Goal: Information Seeking & Learning: Learn about a topic

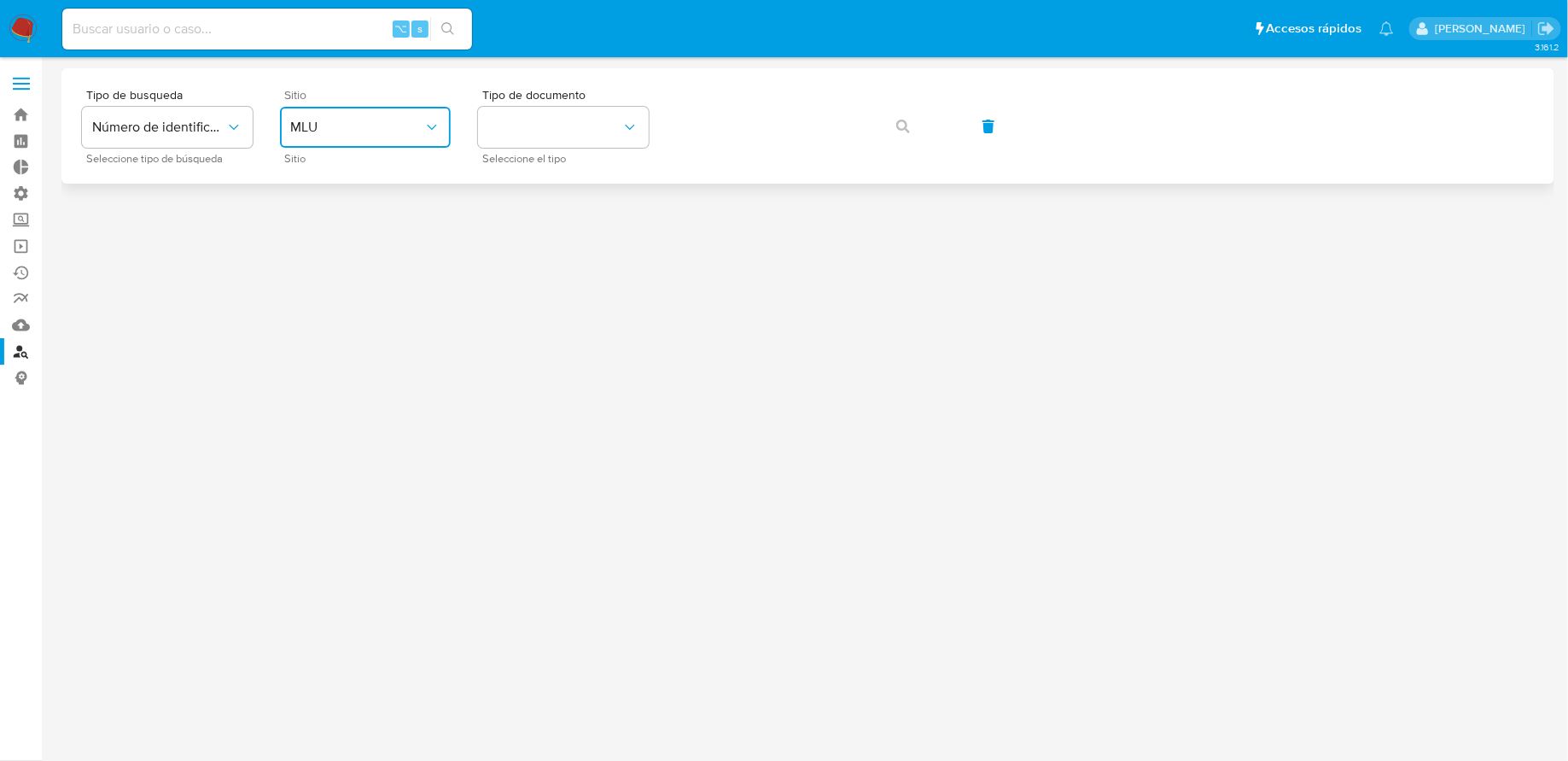
click at [410, 119] on span "MLU" at bounding box center [357, 127] width 133 height 17
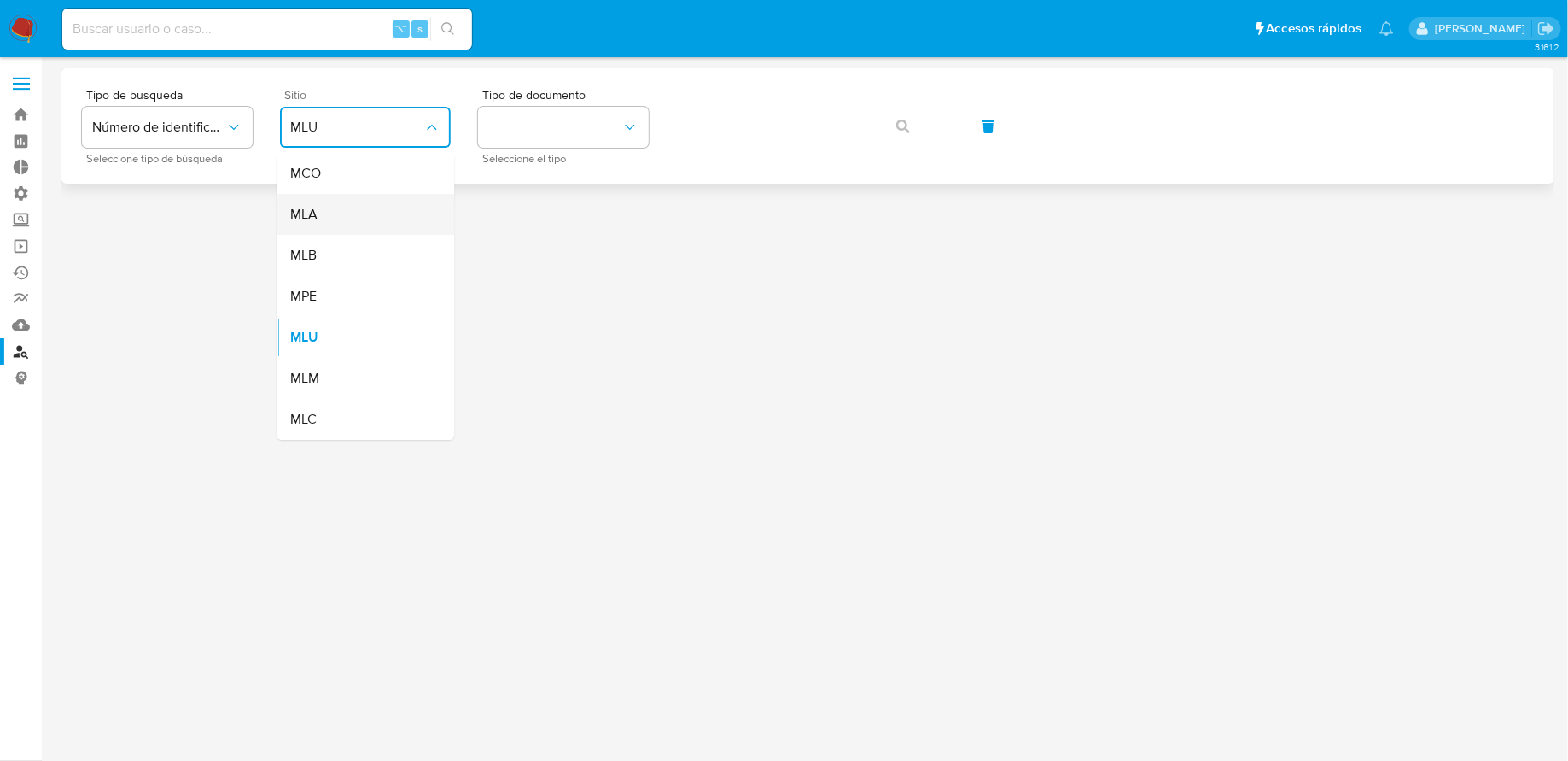
click at [369, 218] on div "MLA" at bounding box center [360, 214] width 140 height 41
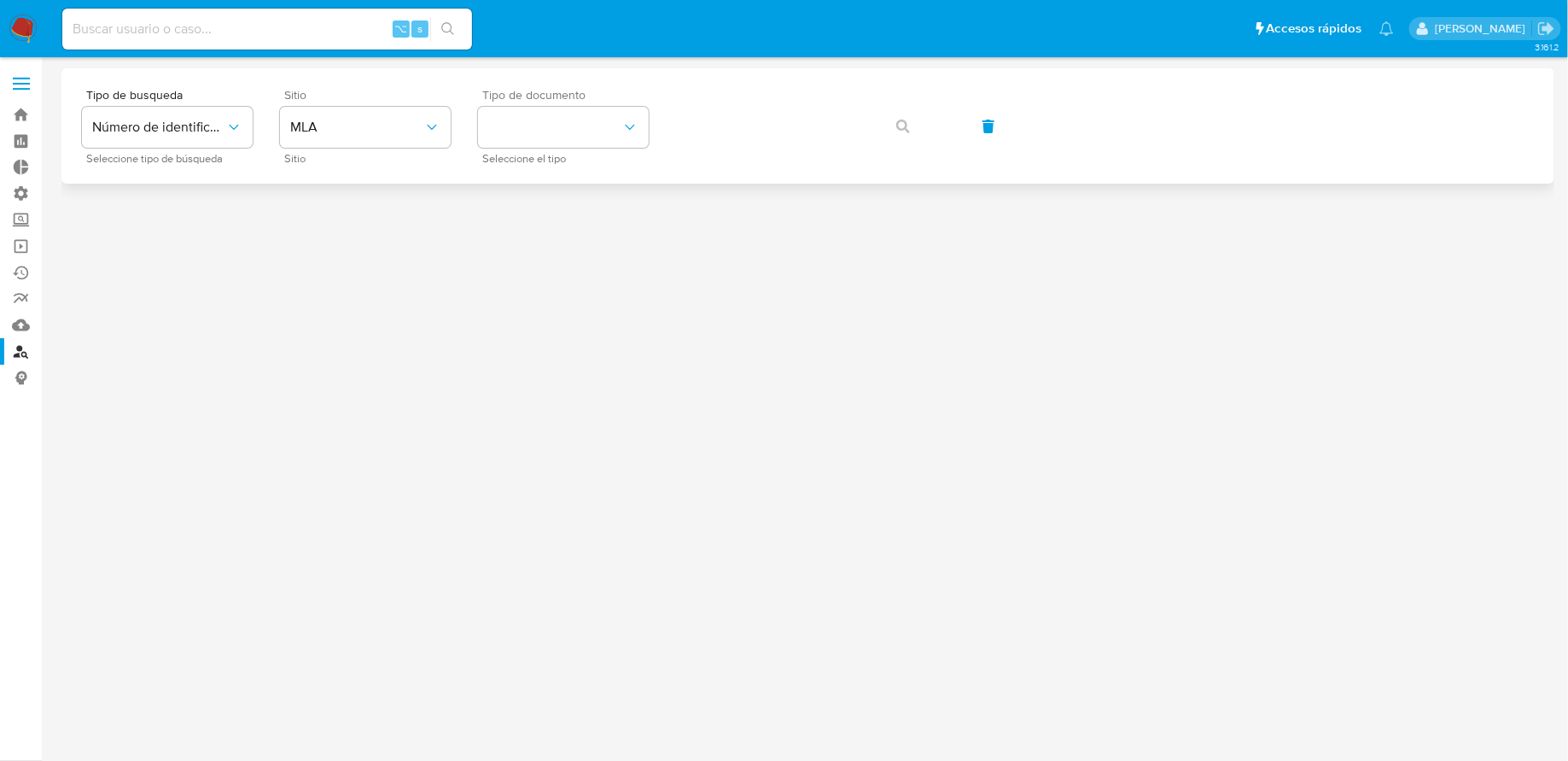
click at [508, 156] on span "Seleccione el tipo" at bounding box center [567, 158] width 171 height 9
click at [517, 130] on button "identificationType" at bounding box center [563, 127] width 171 height 41
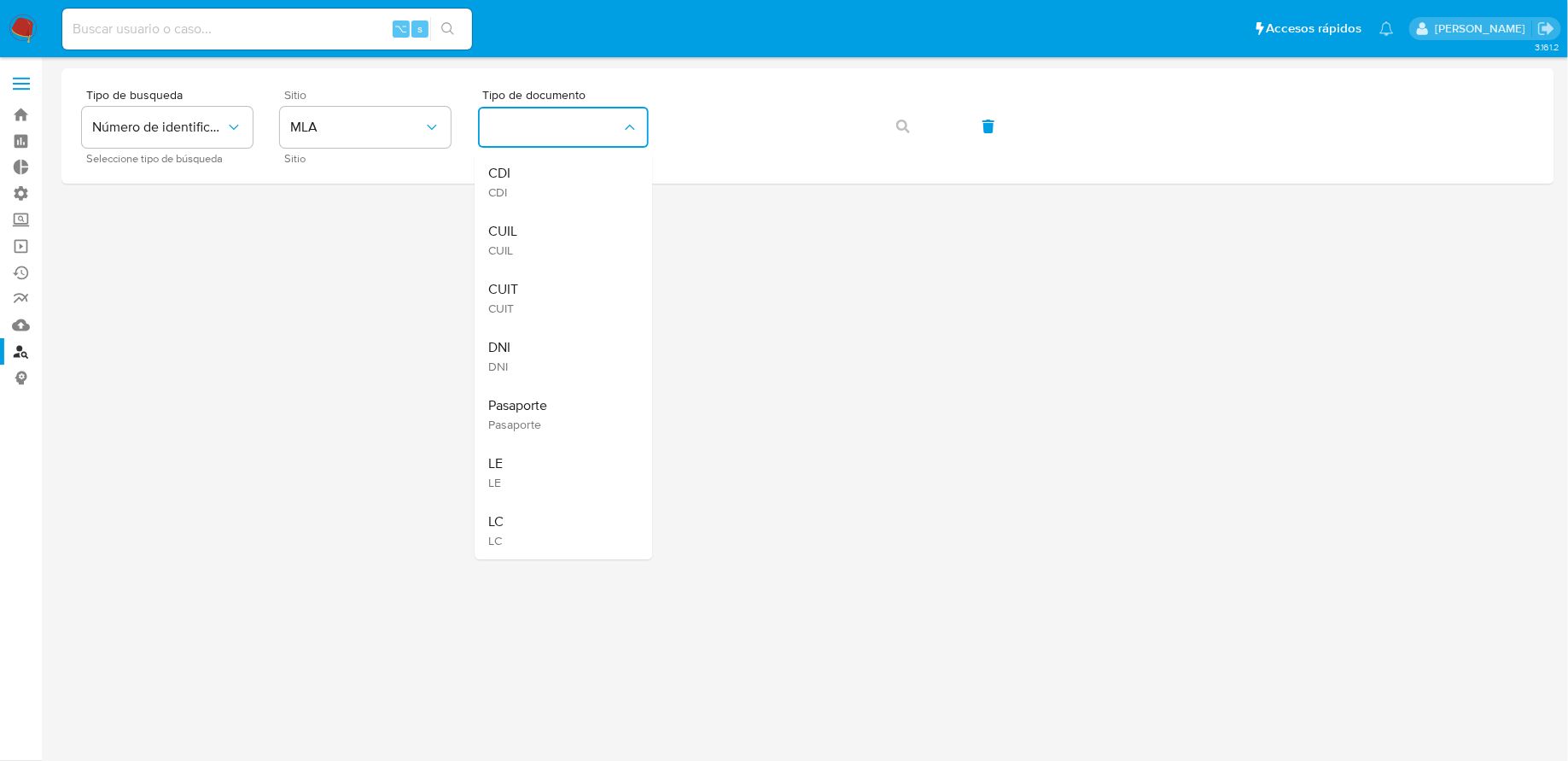
click at [516, 255] on span "CUIL" at bounding box center [502, 250] width 29 height 16
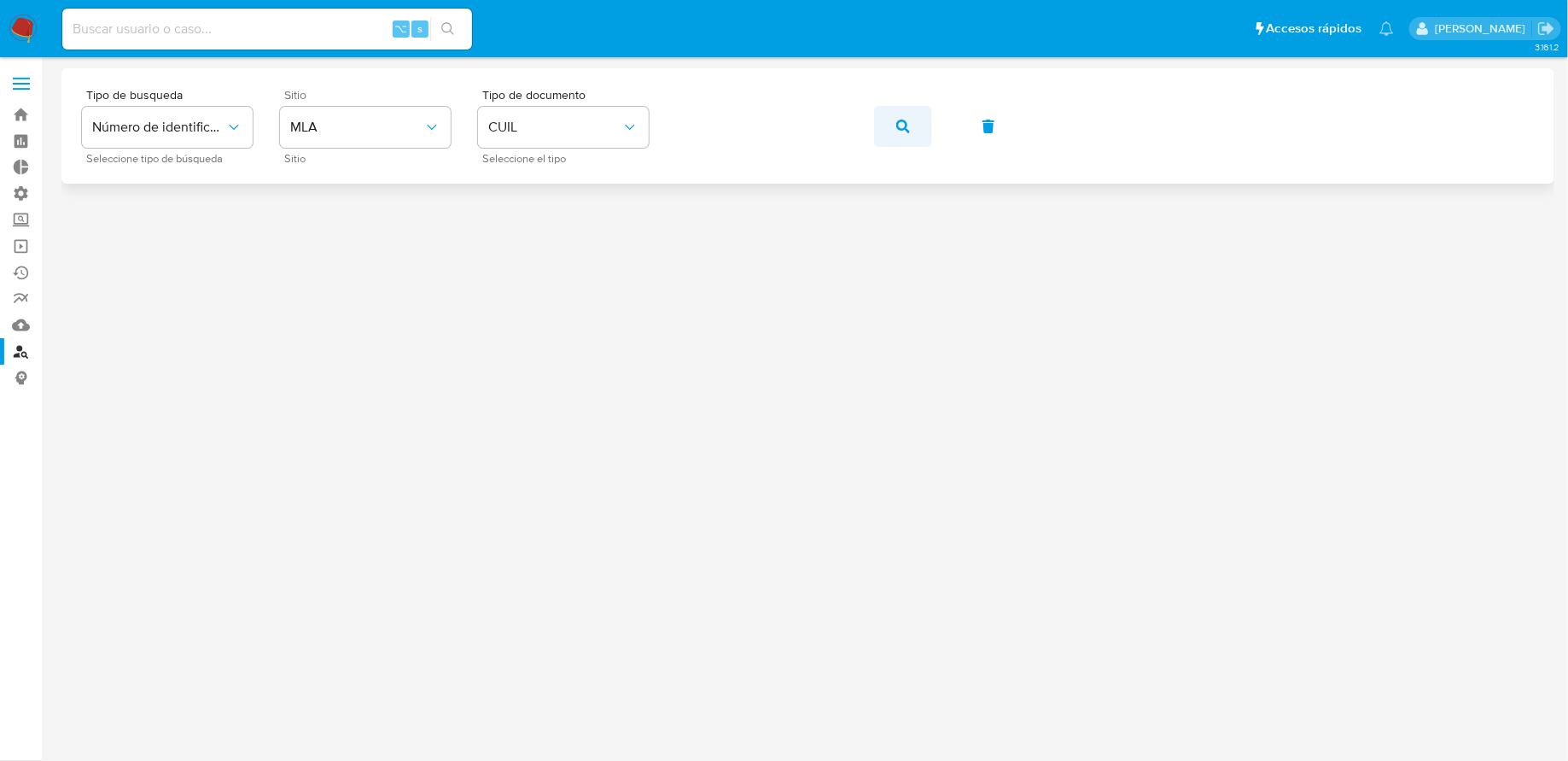
click at [901, 129] on icon "button" at bounding box center [903, 126] width 14 height 14
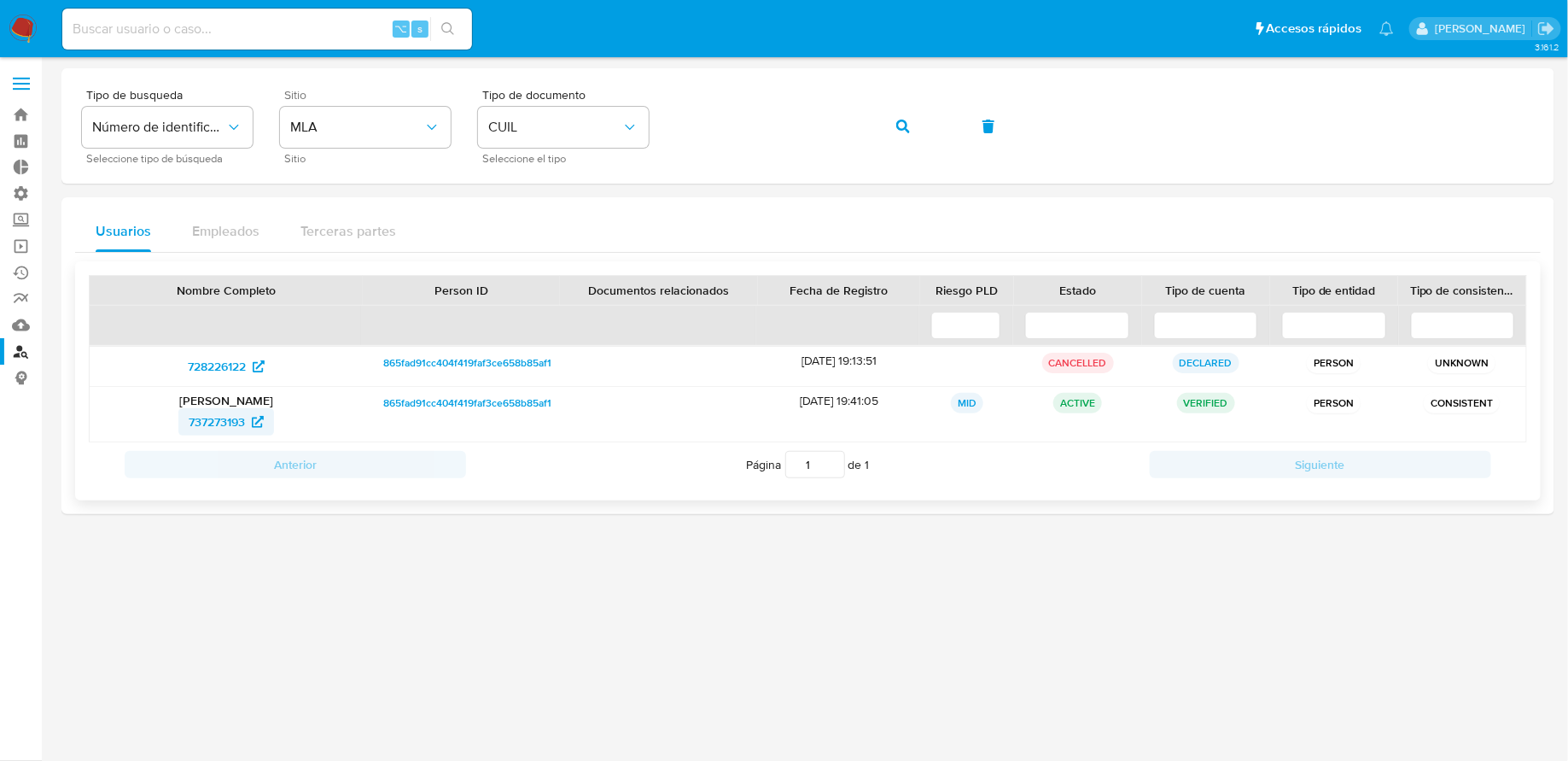
click at [230, 421] on span "737273193" at bounding box center [217, 422] width 56 height 27
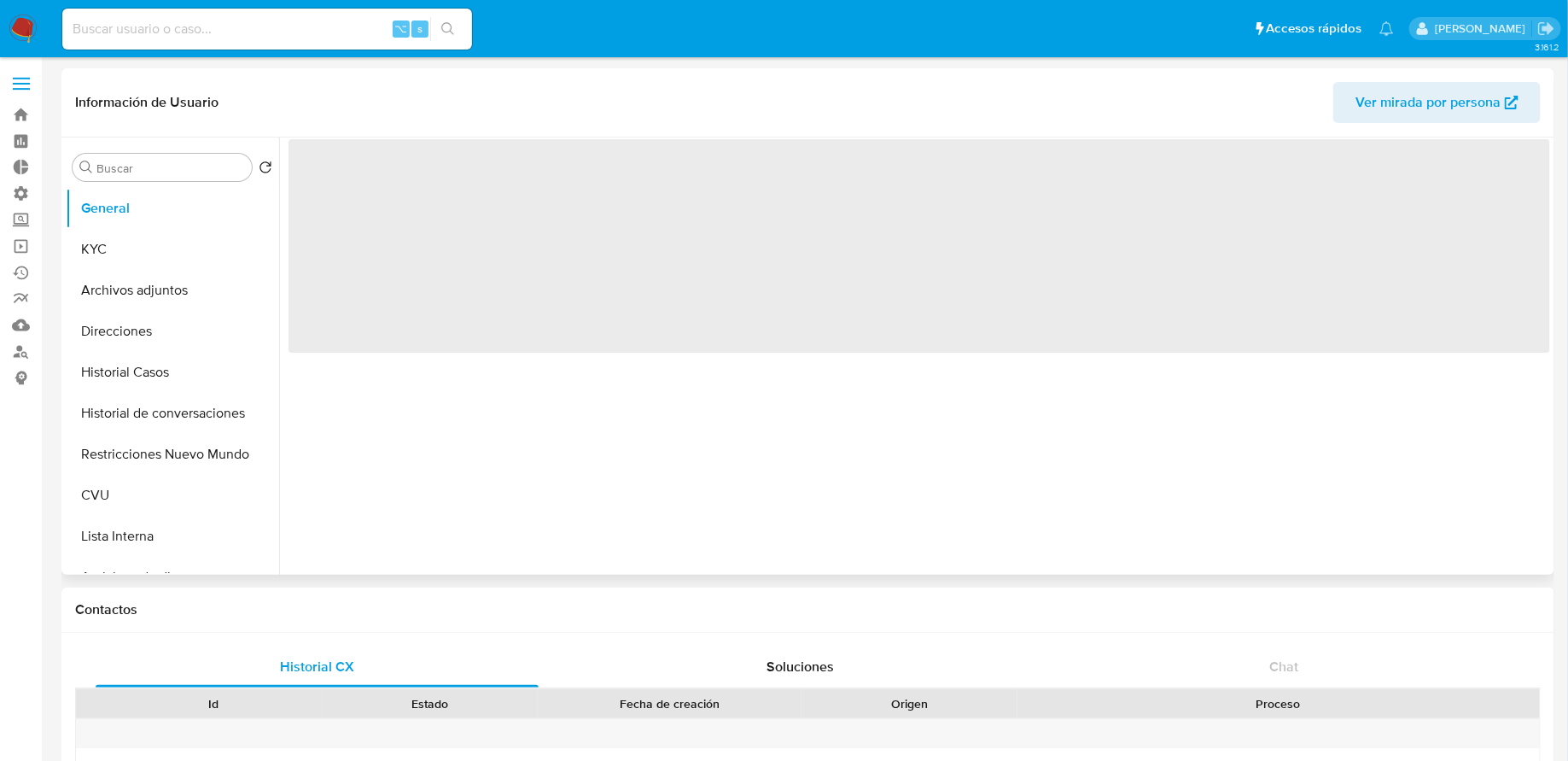
select select "10"
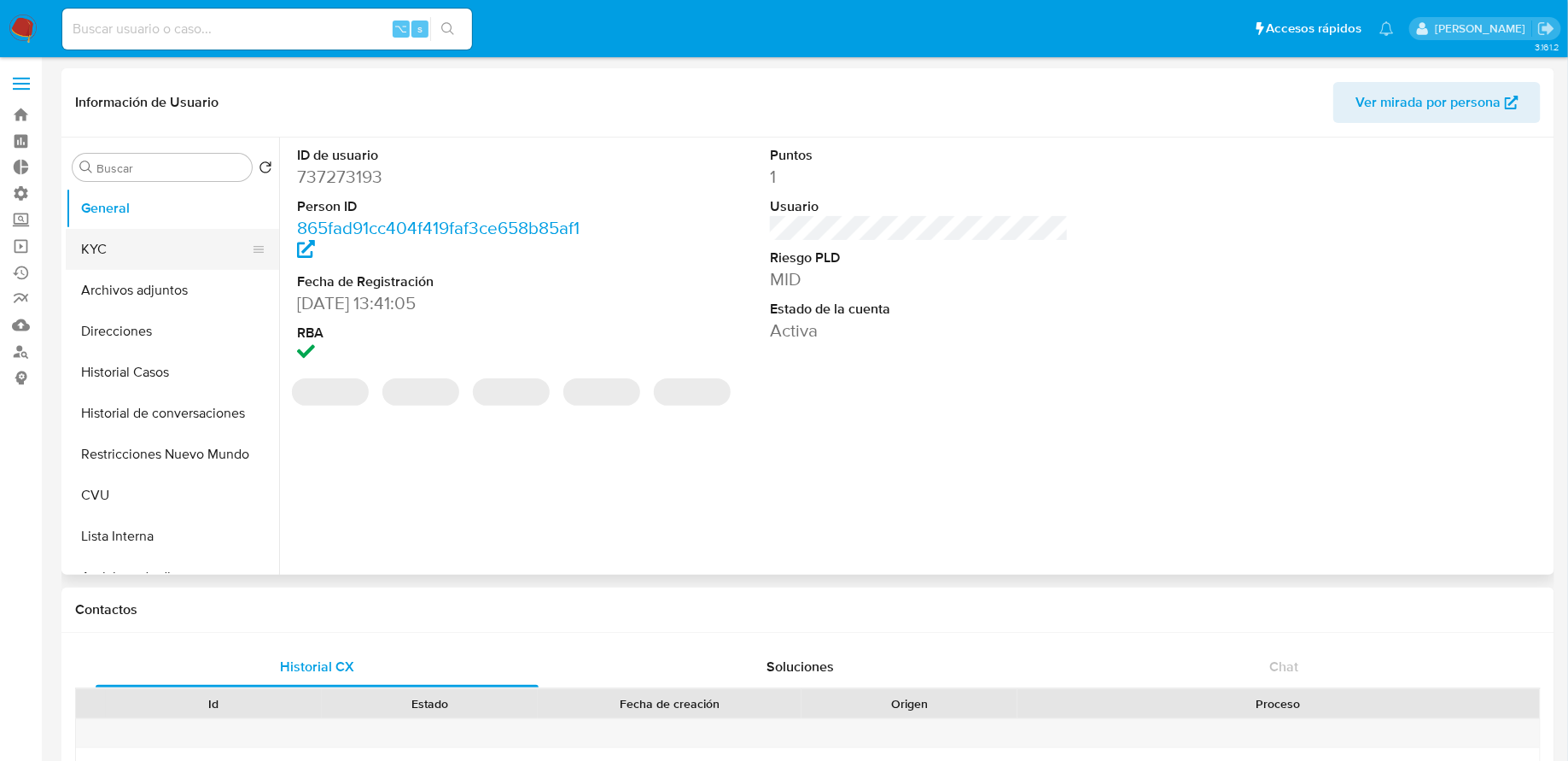
click at [158, 243] on button "KYC" at bounding box center [166, 249] width 200 height 41
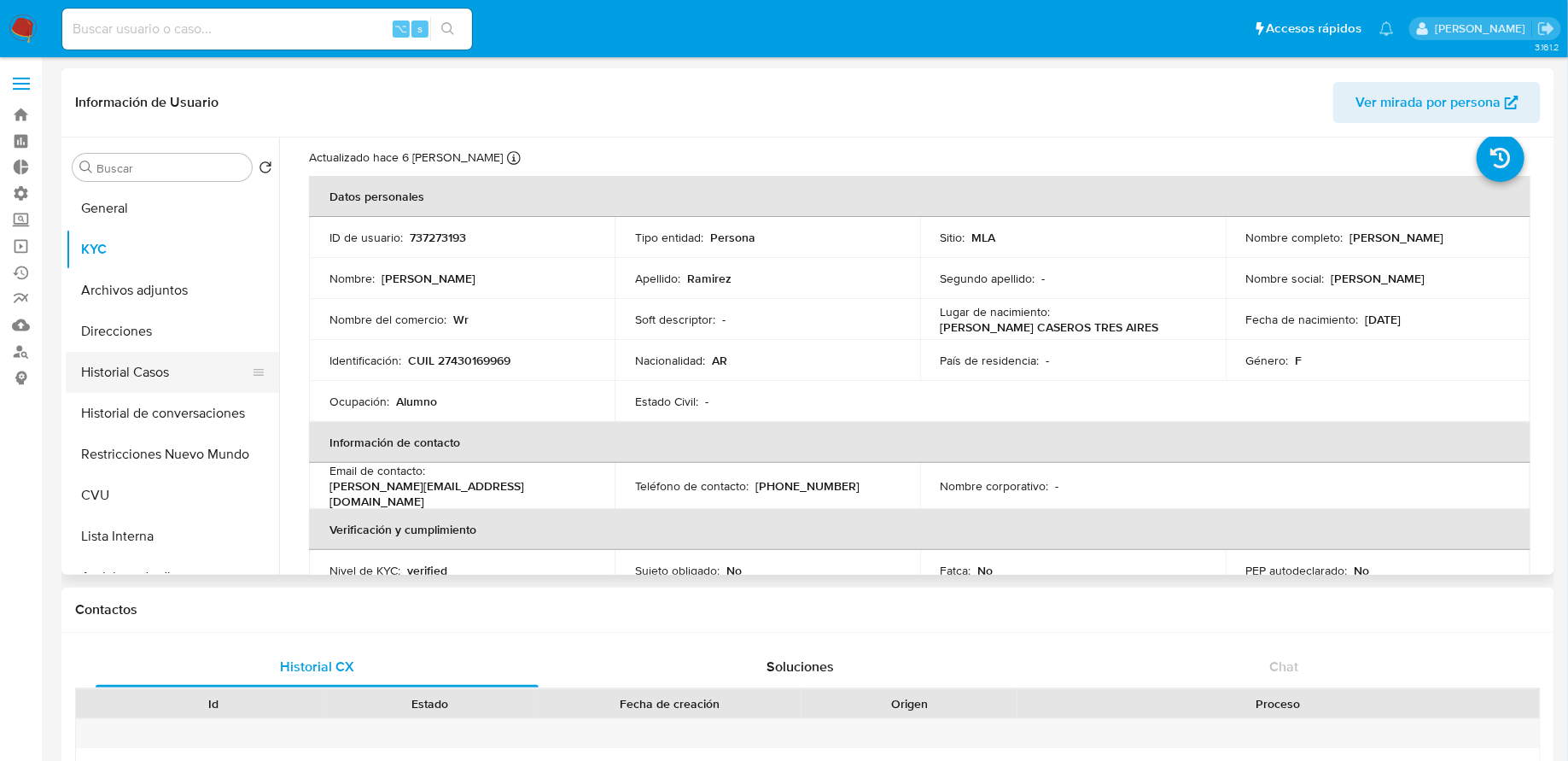
click at [184, 383] on button "Historial Casos" at bounding box center [166, 372] width 200 height 41
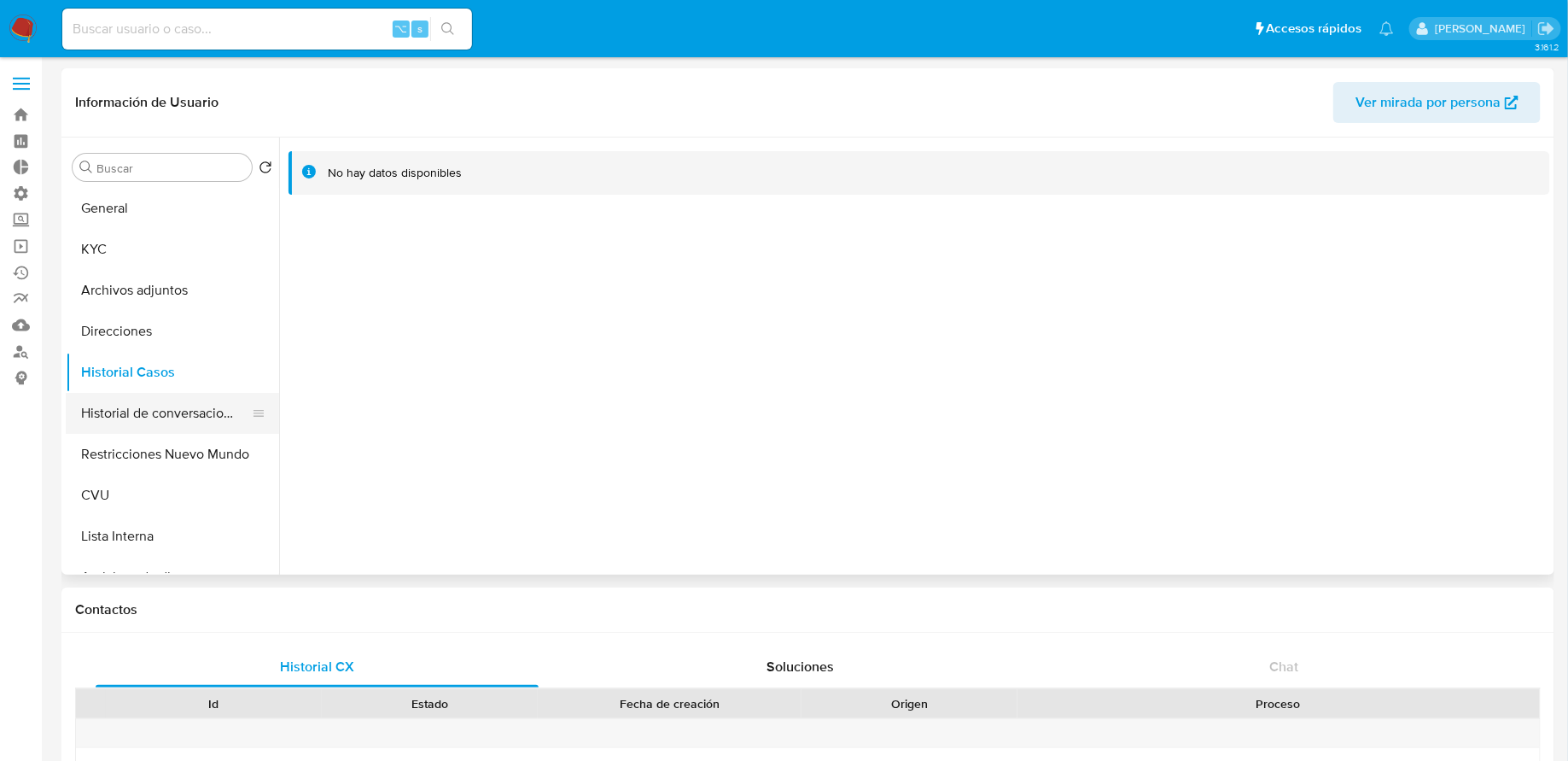
click at [175, 424] on button "Historial de conversaciones" at bounding box center [166, 413] width 200 height 41
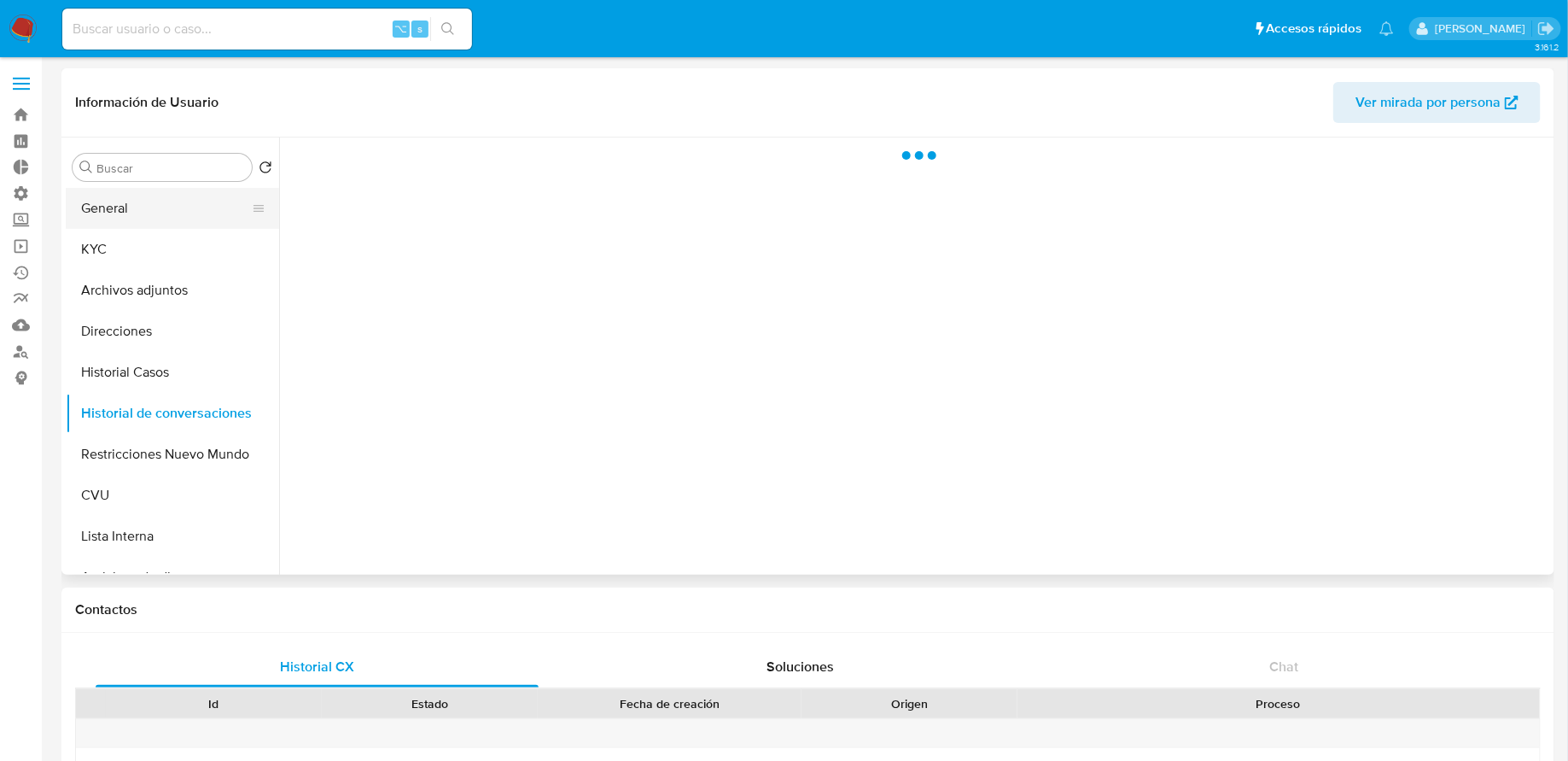
click at [144, 220] on button "General" at bounding box center [166, 208] width 200 height 41
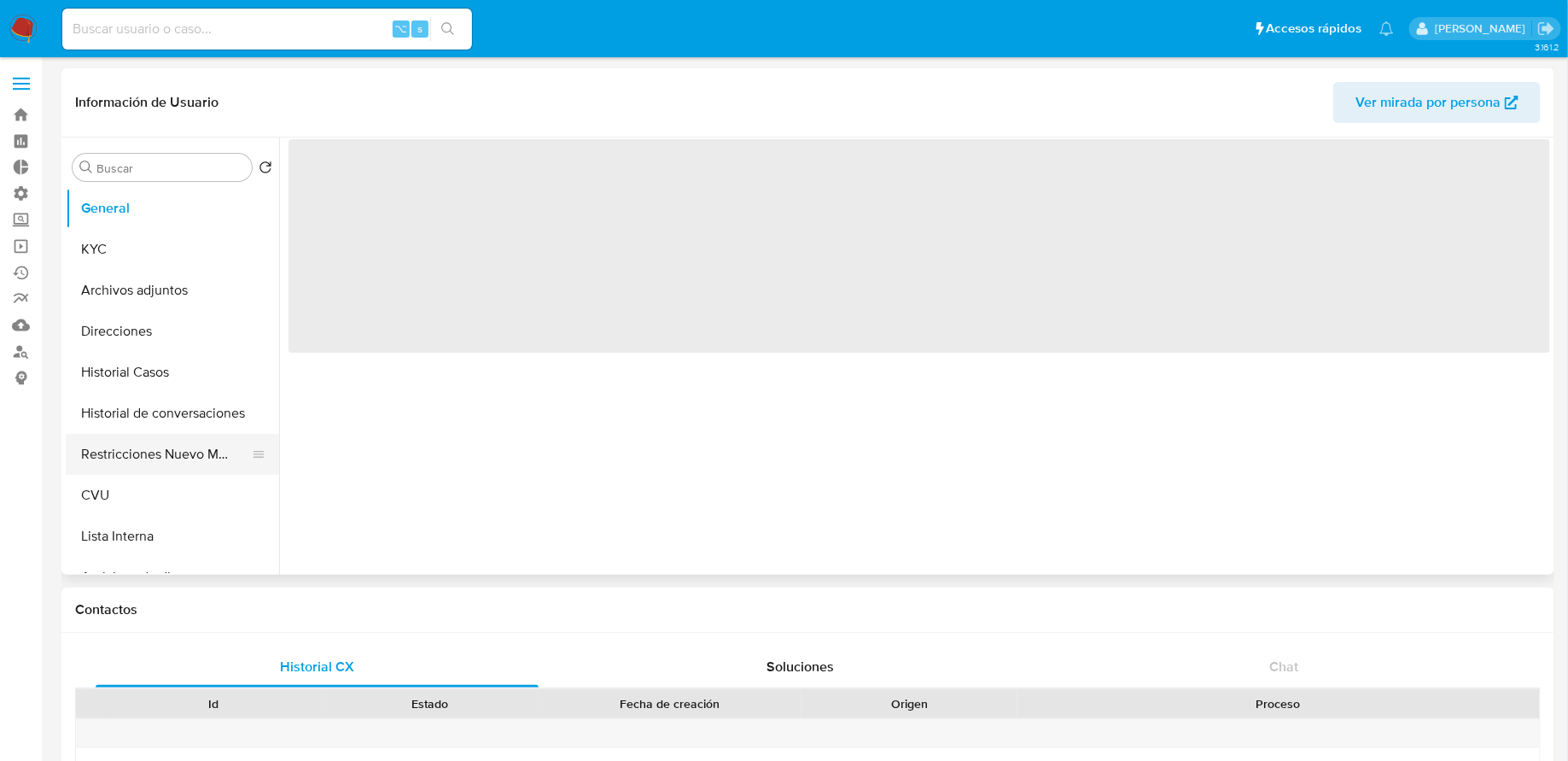
click at [147, 451] on button "Restricciones Nuevo Mundo" at bounding box center [166, 454] width 200 height 41
